Goal: Information Seeking & Learning: Check status

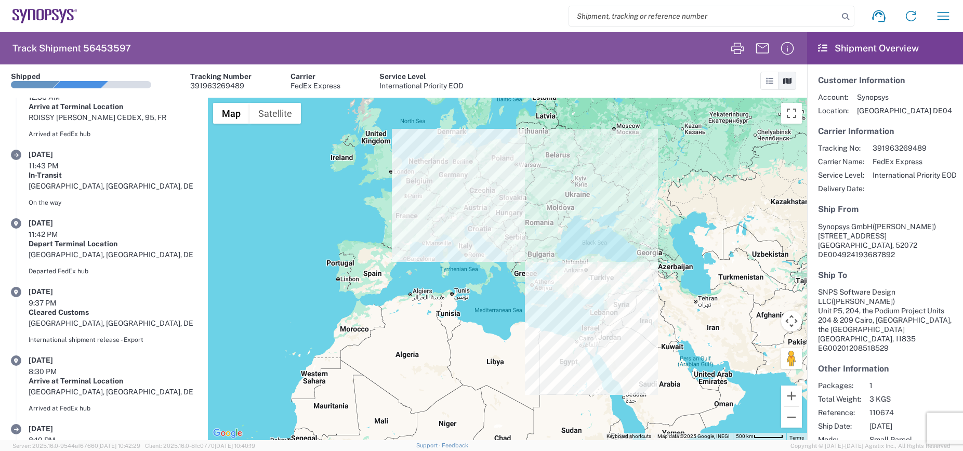
scroll to position [100, 0]
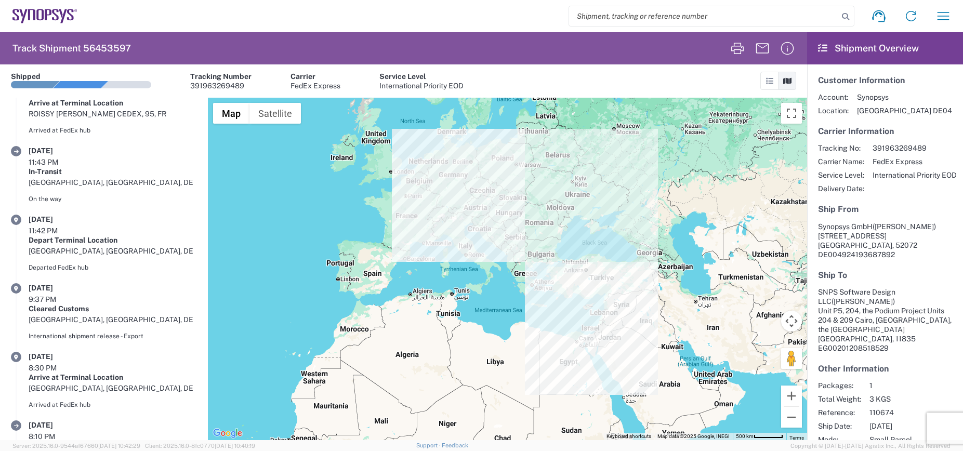
click at [292, 252] on div "To navigate, press the arrow keys." at bounding box center [507, 269] width 599 height 343
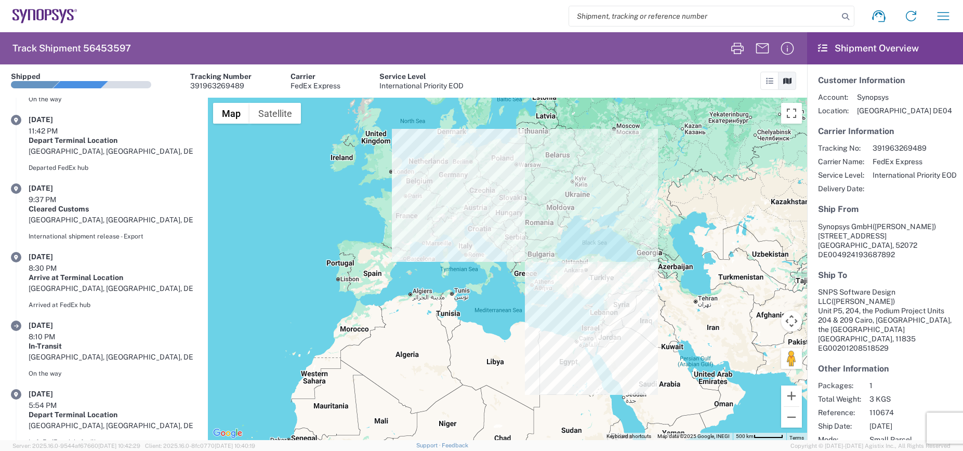
scroll to position [226, 0]
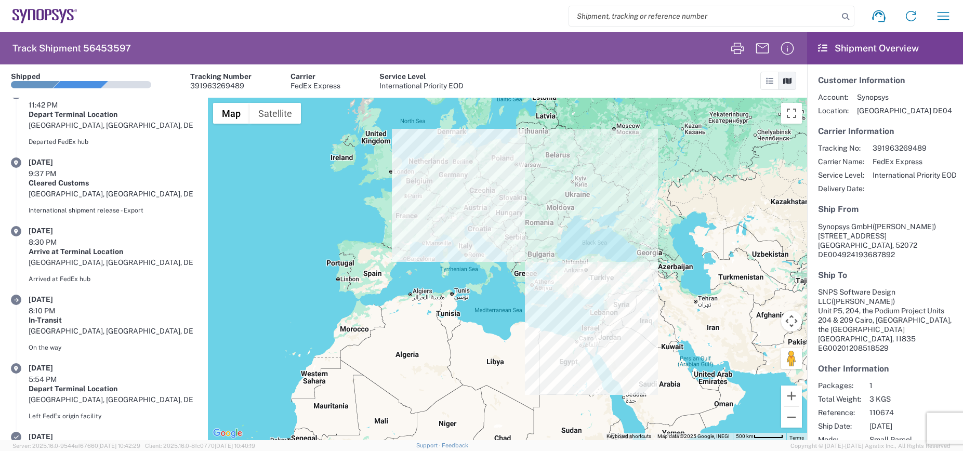
drag, startPoint x: 27, startPoint y: 323, endPoint x: 154, endPoint y: 325, distance: 127.4
click at [79, 375] on div "5:54 PM" at bounding box center [55, 379] width 52 height 9
drag, startPoint x: 29, startPoint y: 279, endPoint x: 153, endPoint y: 276, distance: 124.8
click at [153, 363] on div "[DATE] 5:54 PM Depart Terminal Location [GEOGRAPHIC_DATA], [GEOGRAPHIC_DATA], D…" at bounding box center [113, 393] width 168 height 61
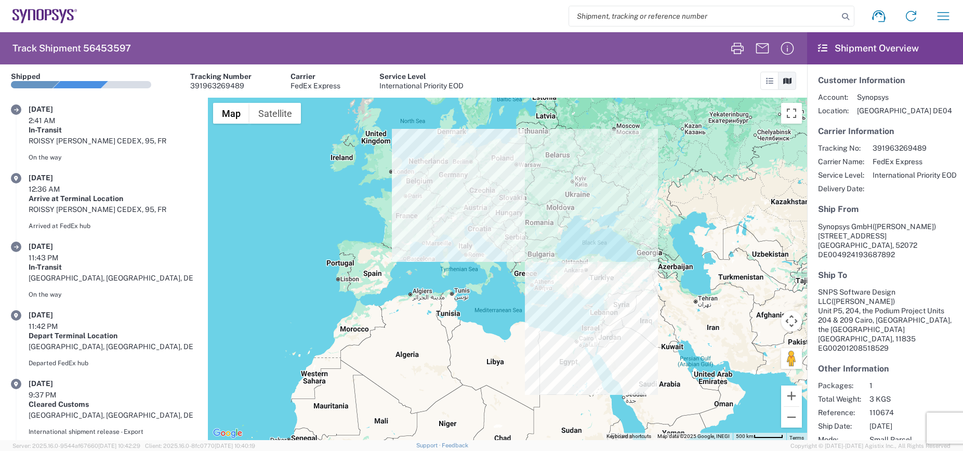
scroll to position [0, 0]
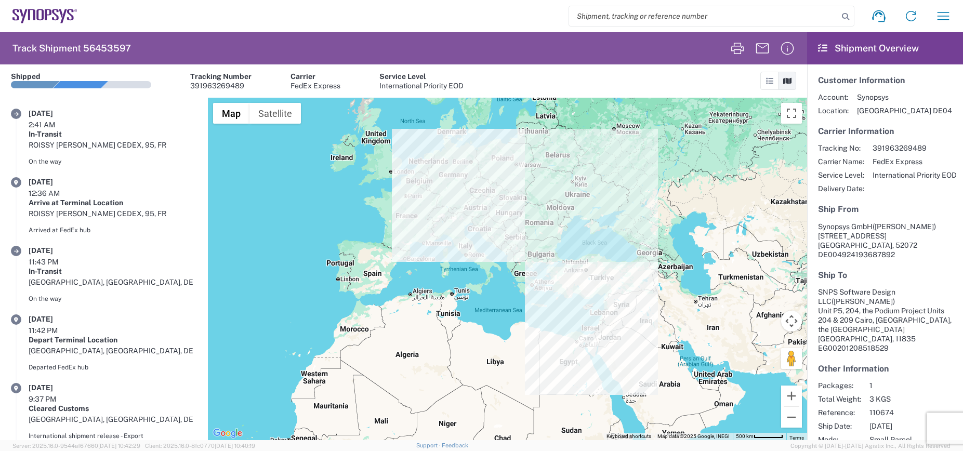
drag, startPoint x: 26, startPoint y: 124, endPoint x: 194, endPoint y: 149, distance: 170.3
click at [194, 149] on article "[DATE] 2:41 AM In-Transit ROISSY [PERSON_NAME] CEDEX, 95, FR On the way" at bounding box center [104, 143] width 208 height 69
